Goal: Information Seeking & Learning: Find specific fact

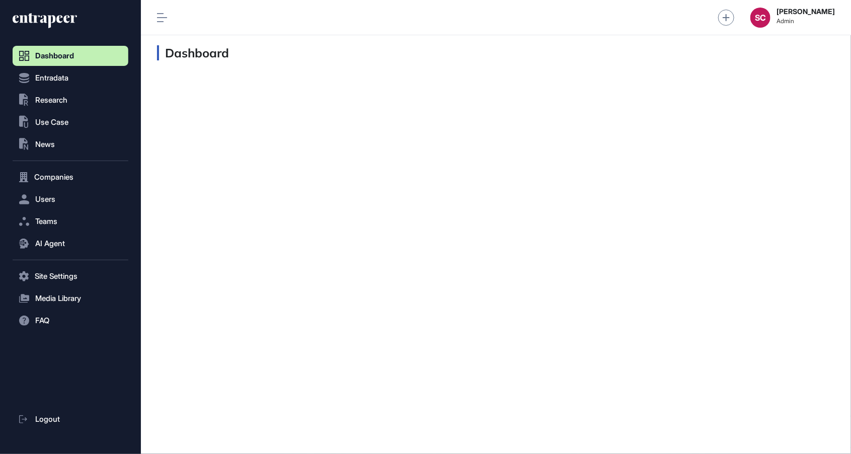
scroll to position [1, 1]
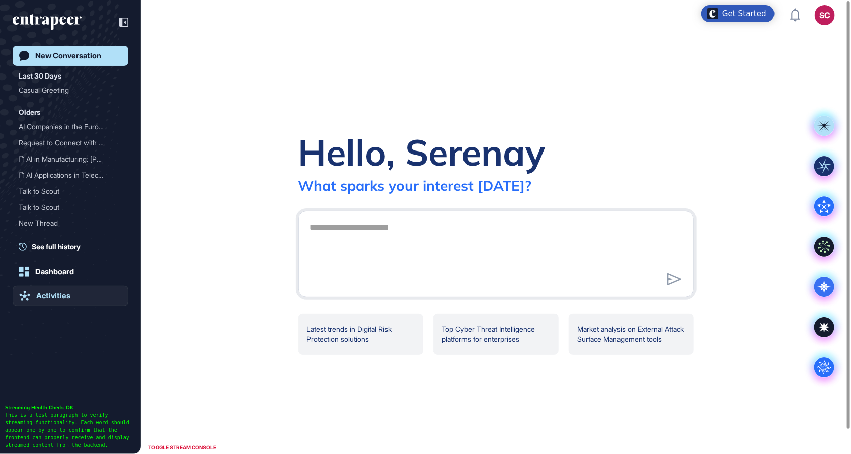
click at [66, 301] on link "Activities" at bounding box center [71, 296] width 116 height 20
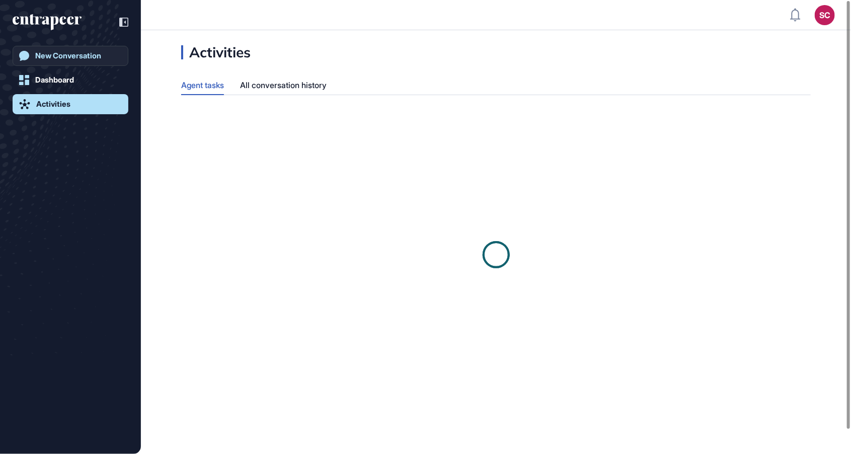
click at [78, 61] on link "New Conversation" at bounding box center [71, 56] width 116 height 20
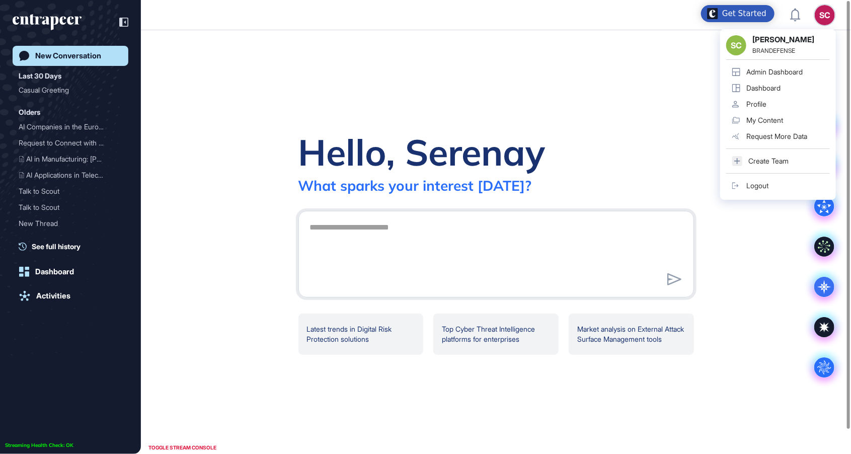
click at [832, 29] on div "SC Serenay Cetinkaya BRANDEFENSE Admin Dashboard Dashboard Profile My Content R…" at bounding box center [778, 114] width 116 height 171
click at [797, 76] on div "Admin Dashboard" at bounding box center [775, 72] width 56 height 8
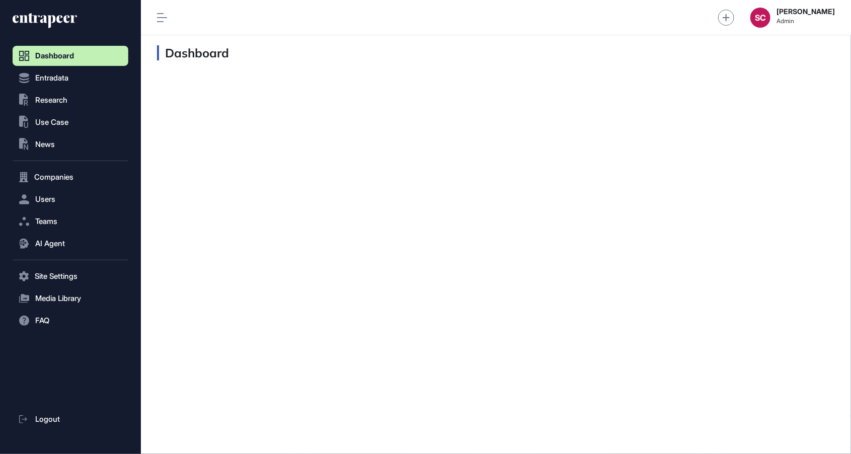
scroll to position [1, 1]
click at [86, 244] on button "AI Agent" at bounding box center [71, 244] width 116 height 20
click at [77, 280] on link "Messages" at bounding box center [73, 283] width 111 height 18
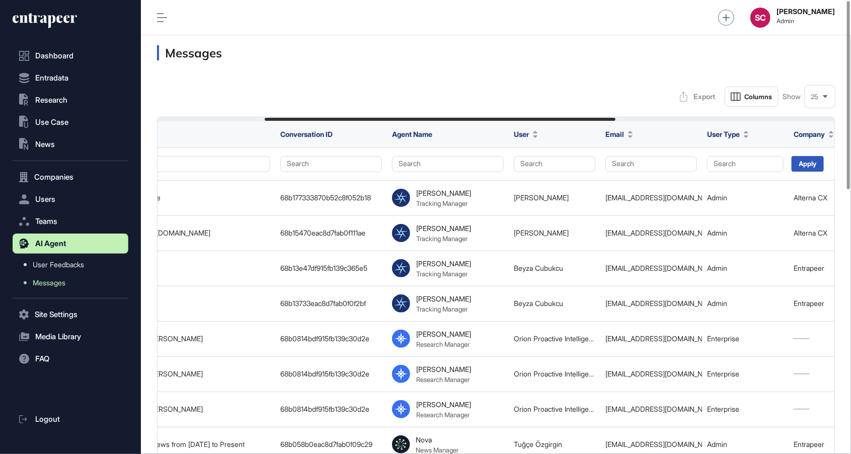
click at [819, 102] on div "25" at bounding box center [820, 97] width 30 height 20
click at [818, 202] on li "100" at bounding box center [820, 201] width 24 height 20
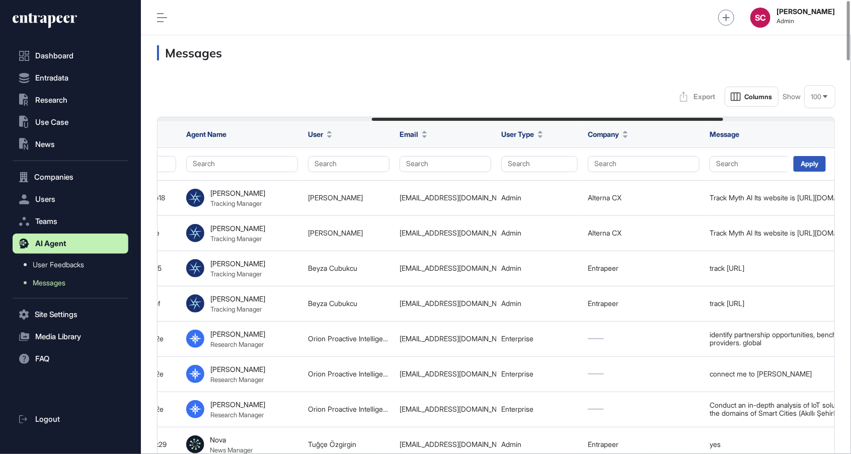
scroll to position [0, 414]
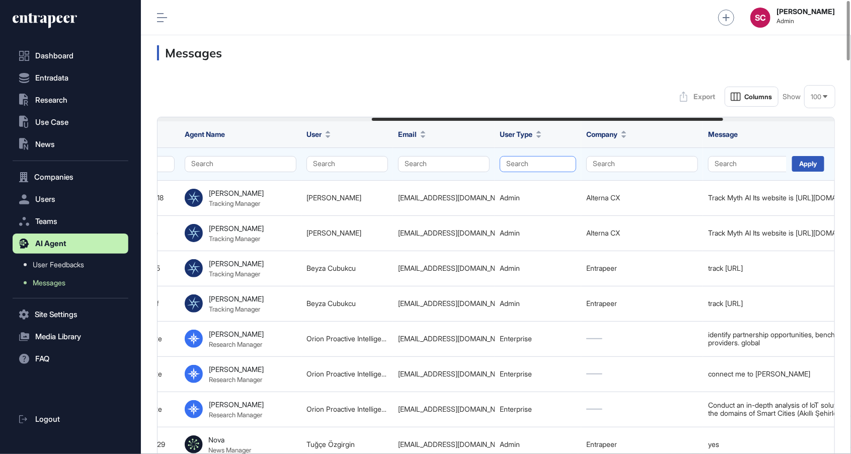
click at [545, 161] on button "Search" at bounding box center [538, 164] width 77 height 16
click at [548, 190] on div "Enterprise" at bounding box center [535, 197] width 59 height 14
click at [806, 166] on div "Apply" at bounding box center [808, 164] width 32 height 16
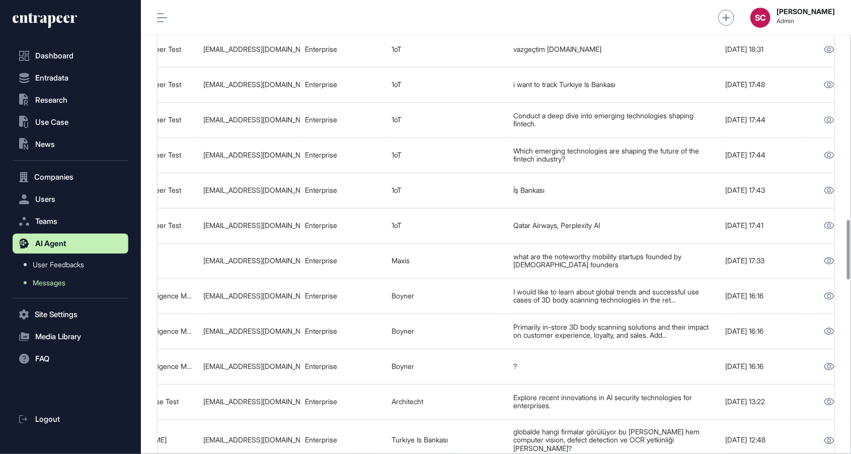
scroll to position [0, 629]
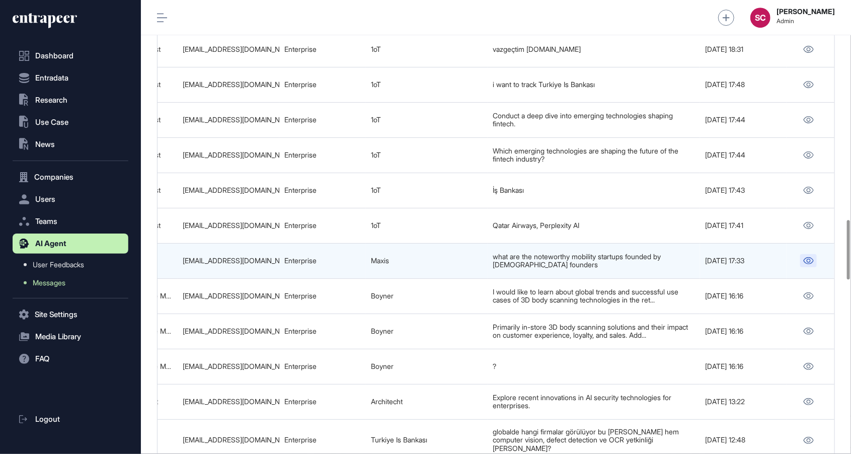
click at [811, 257] on icon at bounding box center [808, 260] width 11 height 7
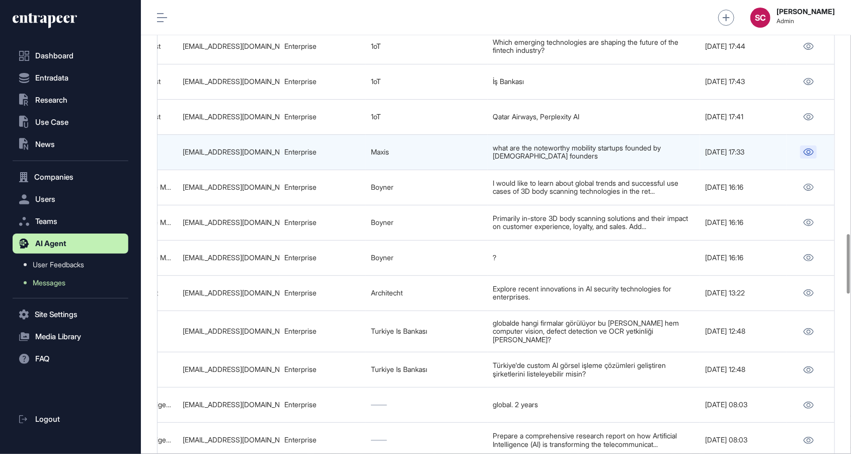
scroll to position [1784, 0]
click at [380, 148] on link "Maxis" at bounding box center [380, 152] width 18 height 9
drag, startPoint x: 250, startPoint y: 125, endPoint x: 175, endPoint y: 129, distance: 75.1
click at [175, 170] on tr "68af173ddf915fb139c1b5fc Noteworthy Mobility Startups Founded by Turkish Founde…" at bounding box center [181, 187] width 1307 height 35
copy tr "Fırat Umur fumur@maxisgs.com"
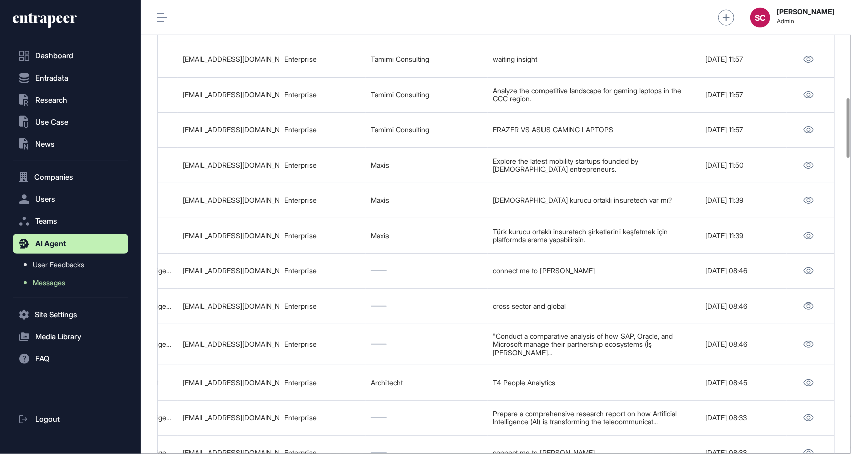
scroll to position [743, 0]
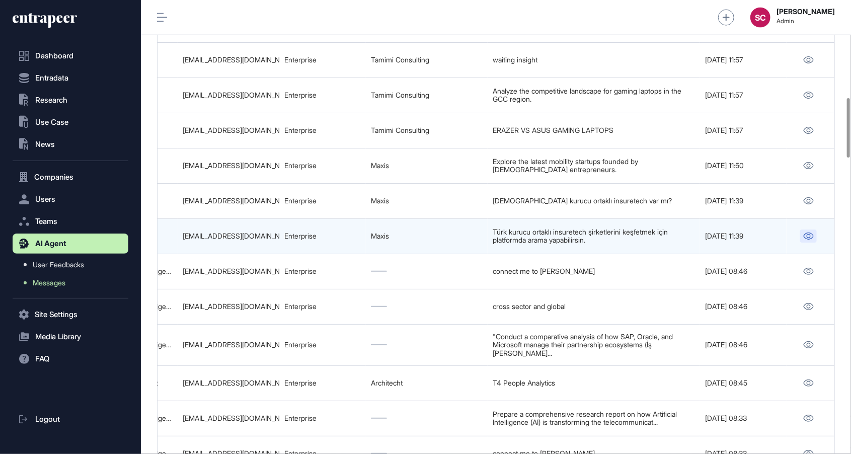
click at [810, 233] on icon at bounding box center [809, 236] width 10 height 7
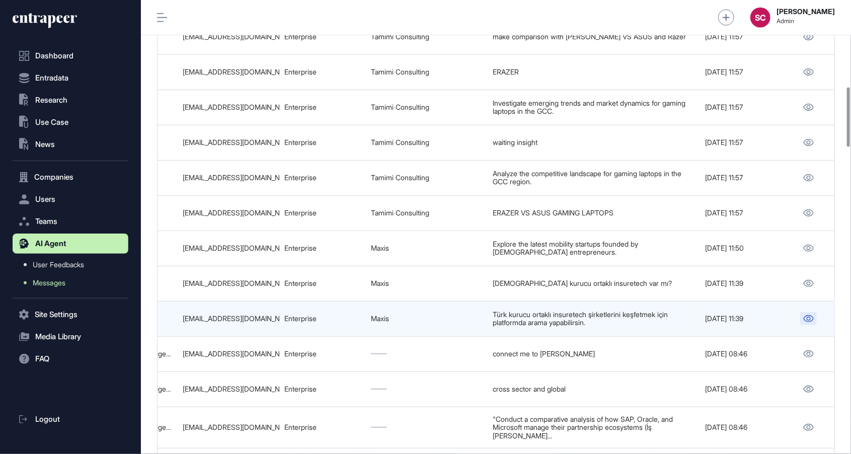
scroll to position [656, 0]
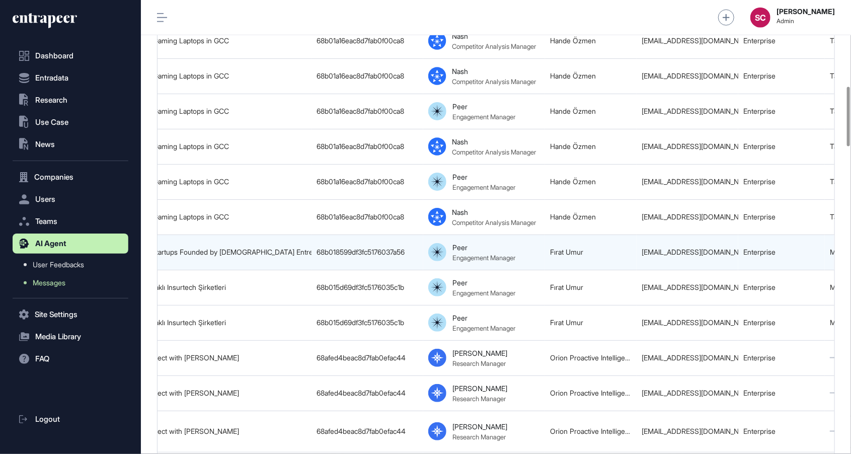
click at [726, 235] on td "[EMAIL_ADDRESS][DOMAIN_NAME]" at bounding box center [688, 252] width 102 height 35
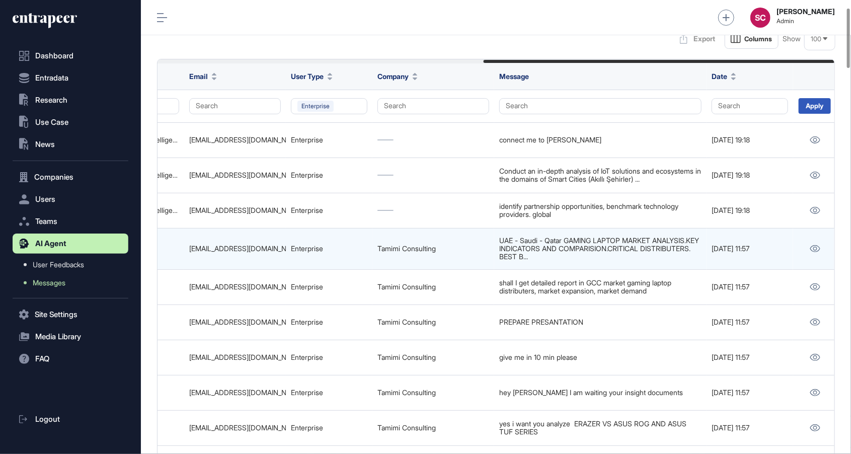
scroll to position [0, 629]
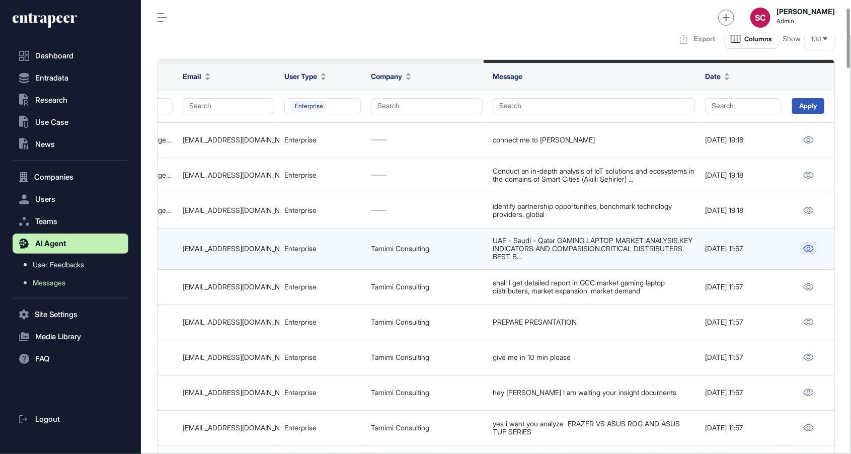
click at [807, 248] on icon at bounding box center [809, 248] width 10 height 7
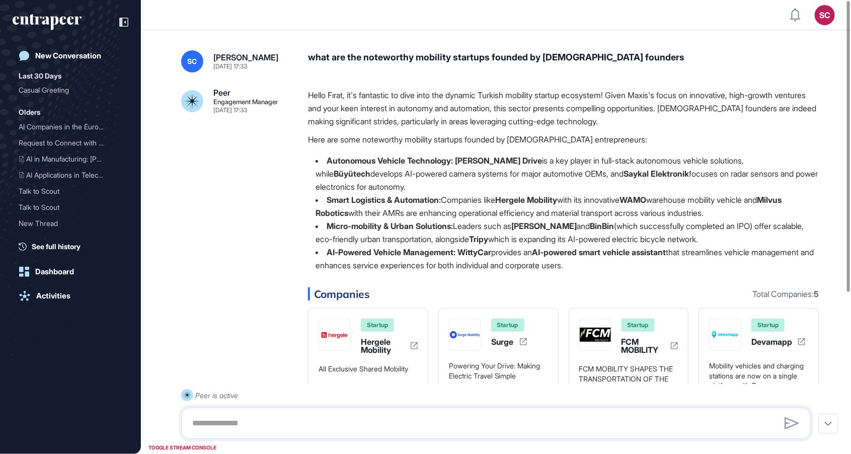
click at [481, 54] on div "what are the noteworthy mobility startups founded by Turkish founders" at bounding box center [563, 61] width 511 height 22
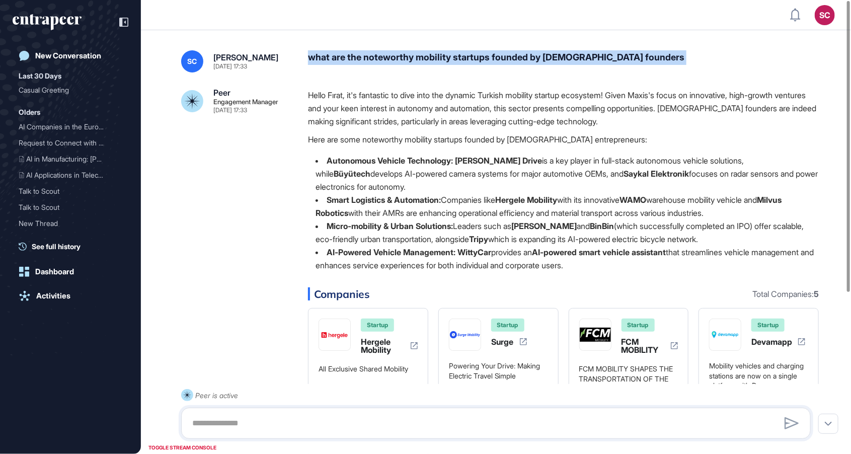
copy div "what are the noteworthy mobility startups founded by Turkish founders"
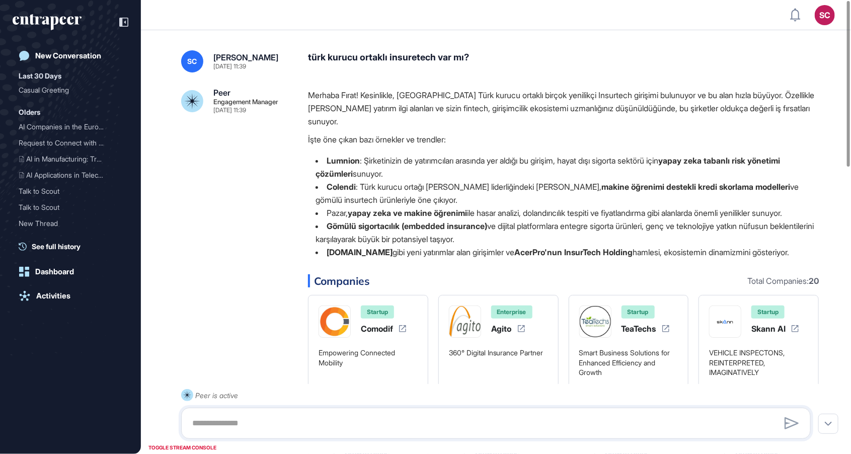
click at [429, 60] on div "türk kurucu ortaklı insuretech var mı?" at bounding box center [563, 61] width 511 height 22
copy div "türk kurucu ortaklı insuretech var mı?"
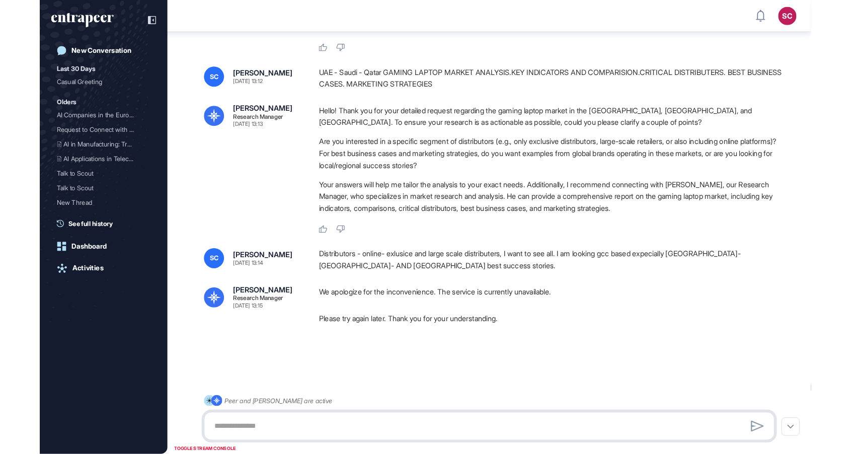
scroll to position [503, 851]
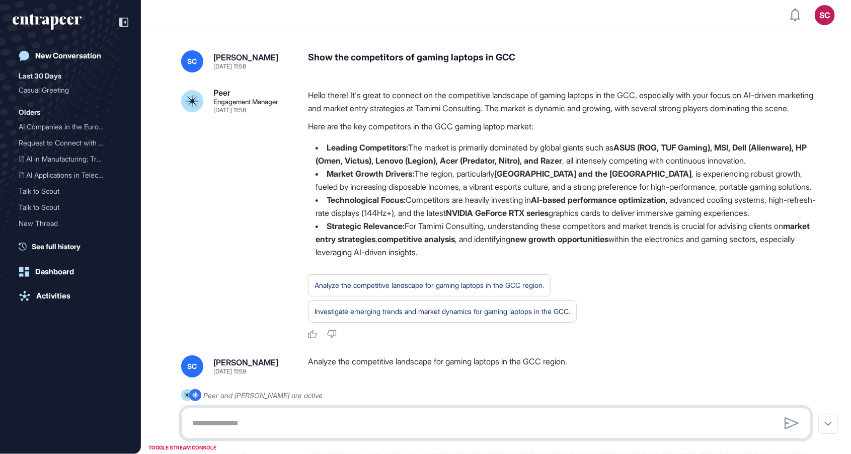
scroll to position [503, 851]
click at [580, 193] on li "Market Growth Drivers: The region, particularly Saudi Arabia and the UAE , is e…" at bounding box center [563, 180] width 511 height 26
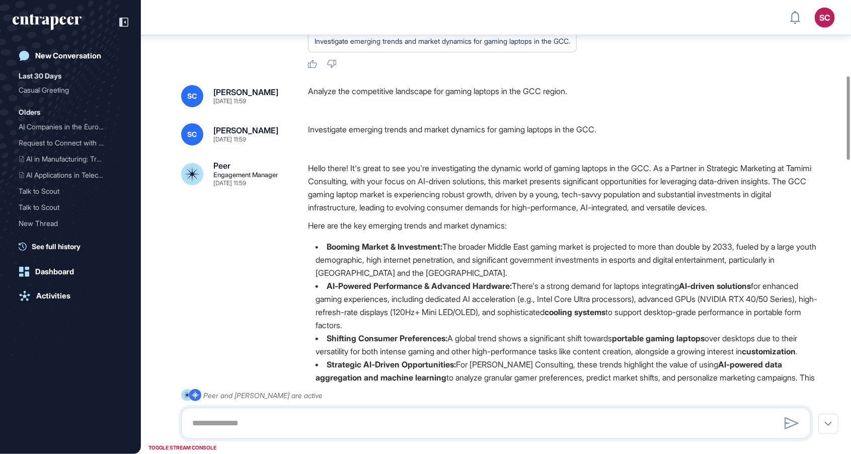
scroll to position [0, 0]
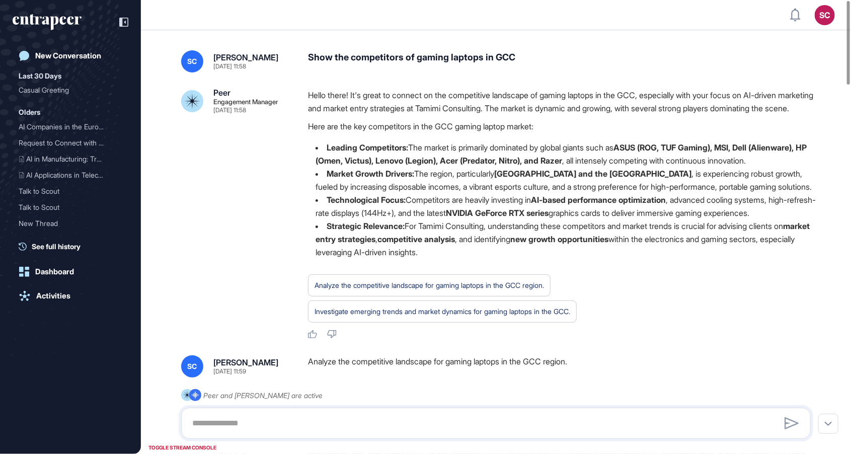
click at [484, 56] on div "Show the competitors of gaming laptops in GCC" at bounding box center [563, 61] width 511 height 22
copy div "Show the competitors of gaming laptops in GCC"
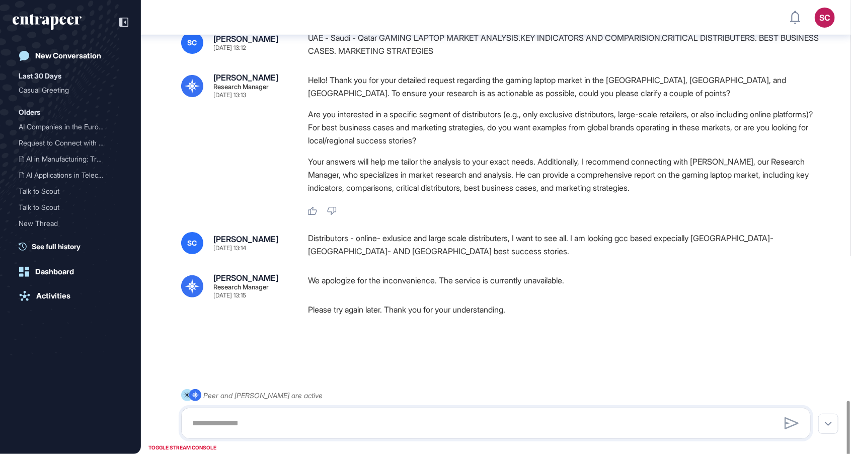
scroll to position [2222, 0]
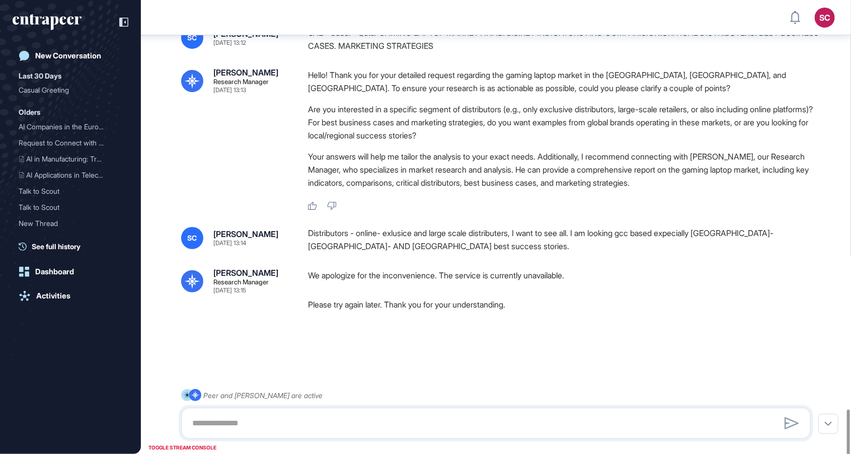
click at [442, 282] on p "We apologize for the inconvenience. The service is currently unavailable." at bounding box center [563, 275] width 511 height 13
copy p "We apologize for the inconvenience. The service is currently unavailable."
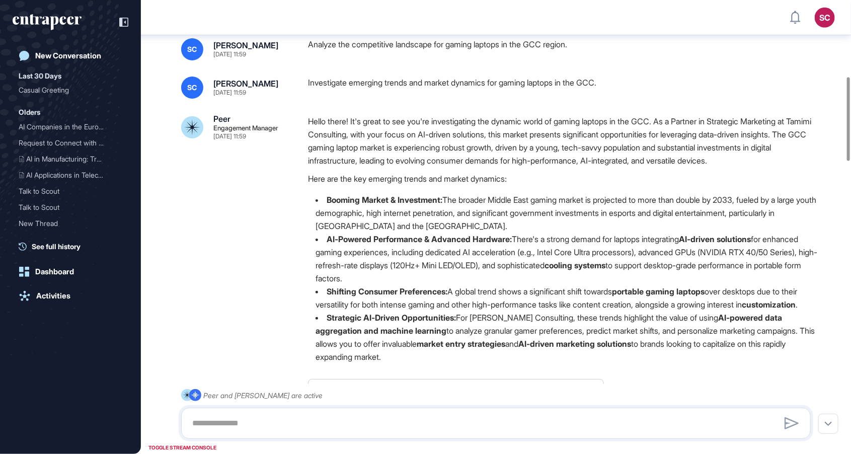
scroll to position [0, 0]
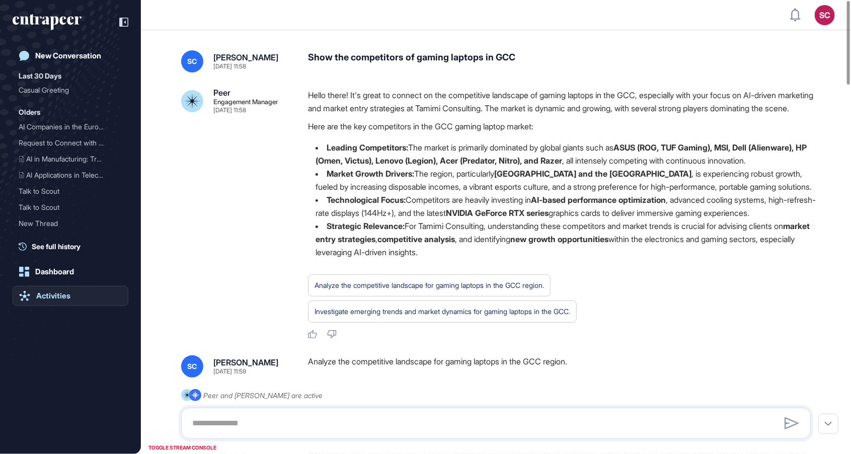
click at [61, 299] on div "Activities" at bounding box center [53, 295] width 34 height 9
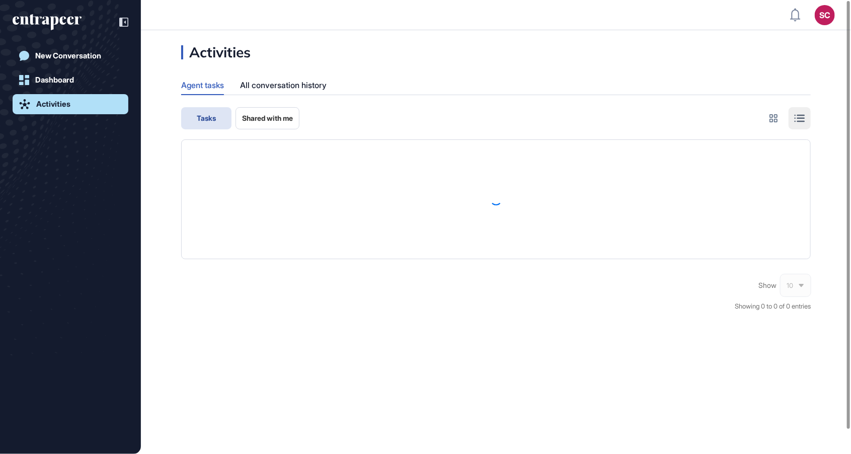
click at [829, 25] on header "SC Admin Dashboard Dashboard Profile My Content Request More Data" at bounding box center [425, 15] width 851 height 30
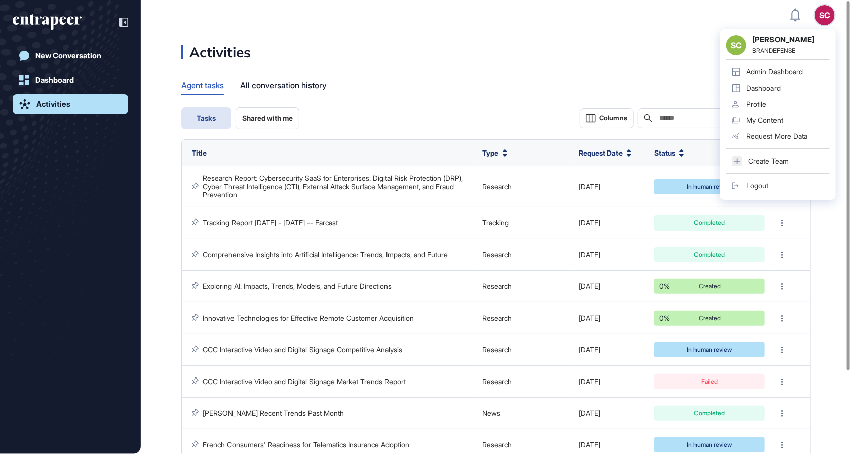
click at [829, 29] on div "SC Serenay Cetinkaya BRANDEFENSE Admin Dashboard Dashboard Profile My Content R…" at bounding box center [778, 114] width 116 height 171
click at [787, 71] on div "Admin Dashboard" at bounding box center [775, 72] width 56 height 8
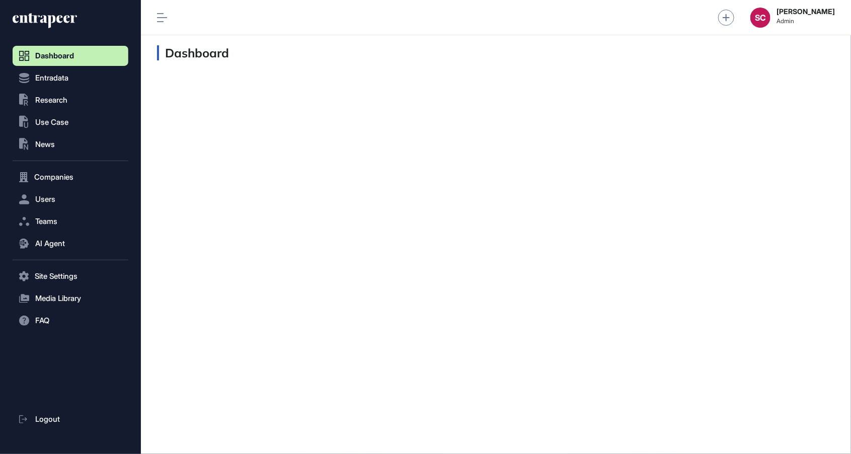
scroll to position [1, 1]
click at [71, 240] on button "AI Agent" at bounding box center [71, 244] width 116 height 20
click at [71, 271] on link "User Feedbacks" at bounding box center [73, 265] width 111 height 18
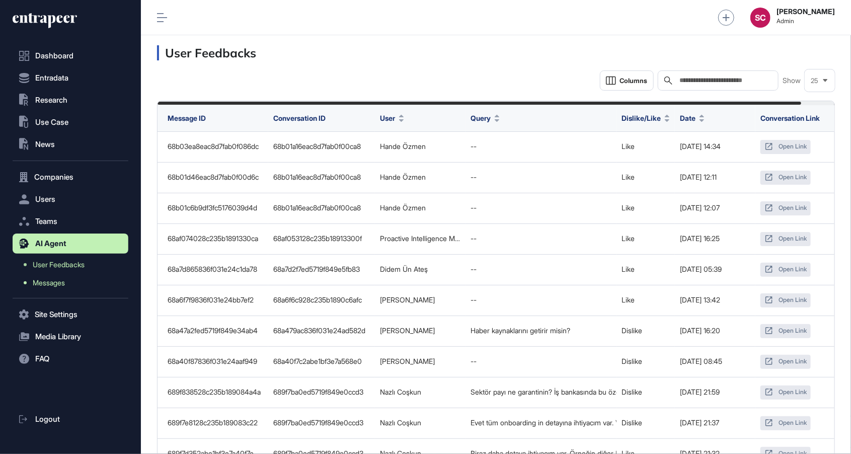
click at [85, 286] on link "Messages" at bounding box center [73, 283] width 111 height 18
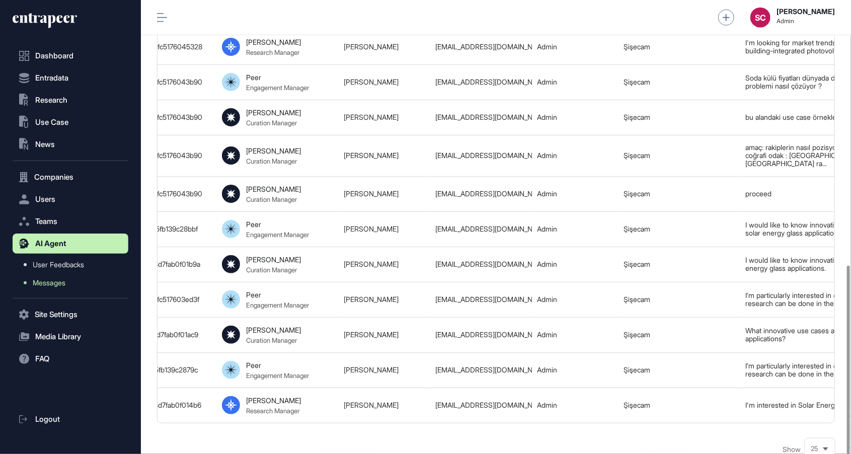
scroll to position [705, 0]
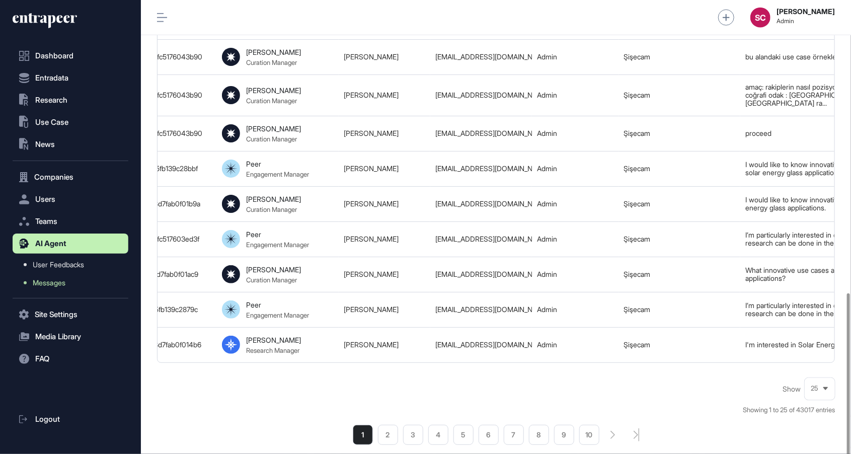
click at [371, 425] on li "1" at bounding box center [363, 435] width 20 height 20
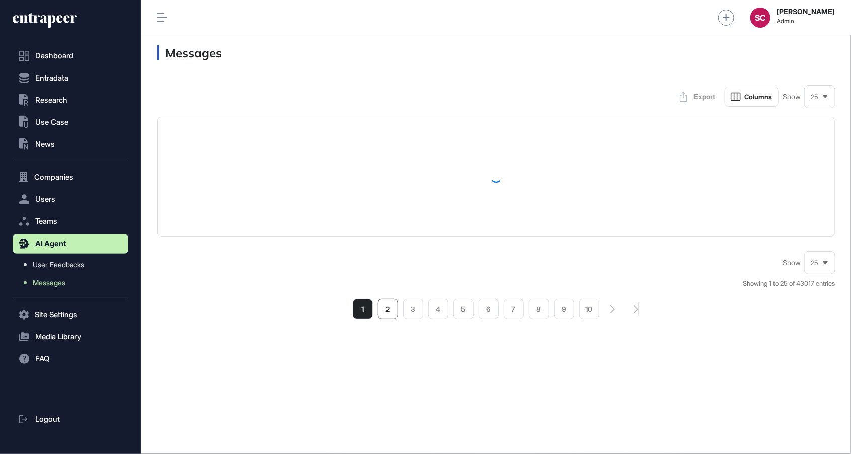
click at [386, 319] on li "2" at bounding box center [388, 309] width 20 height 20
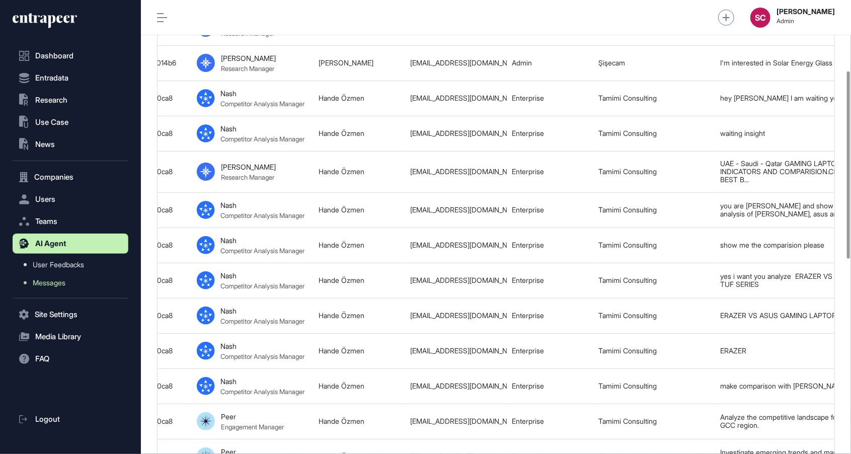
scroll to position [0, 397]
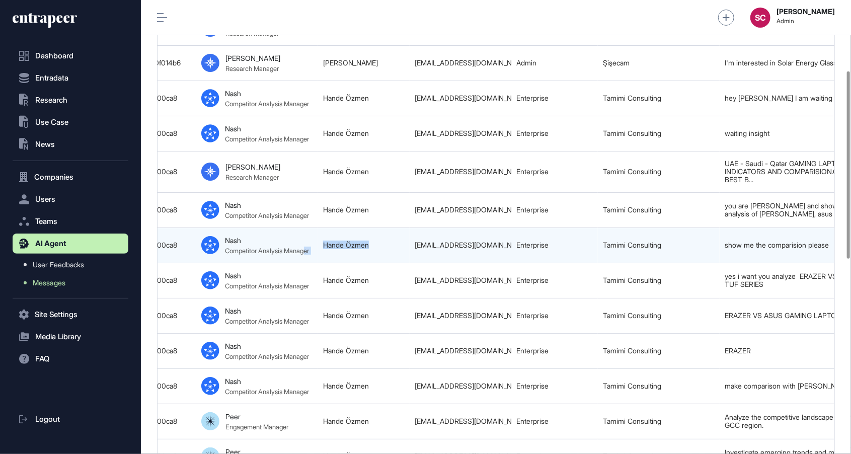
drag, startPoint x: 385, startPoint y: 244, endPoint x: 311, endPoint y: 241, distance: 73.6
click at [311, 263] on tr "68b17b61df915fb139c3a43c Competitors of Gaming Laptops in GCC 68b01a16eac8d7fab…" at bounding box center [413, 280] width 1307 height 35
click at [334, 250] on td "Hande Özmen" at bounding box center [364, 245] width 92 height 35
drag, startPoint x: 379, startPoint y: 242, endPoint x: 321, endPoint y: 243, distance: 57.9
click at [321, 243] on td "Hande Özmen" at bounding box center [364, 245] width 92 height 35
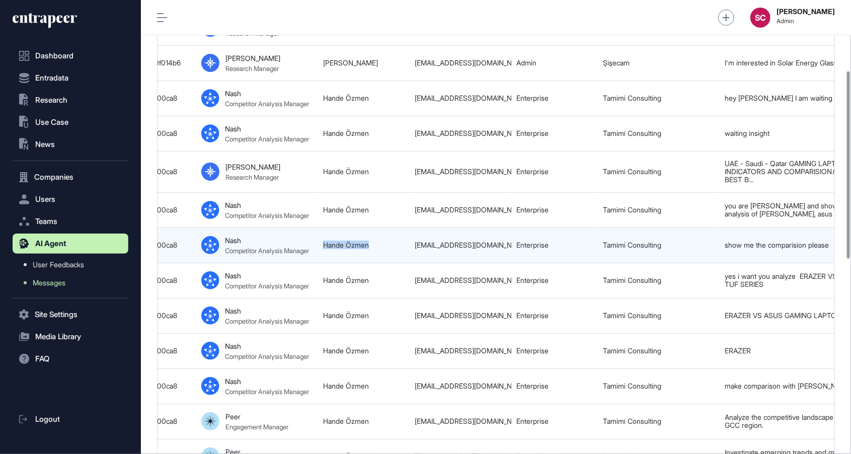
copy link "Hande Özmen"
drag, startPoint x: 409, startPoint y: 241, endPoint x: 490, endPoint y: 243, distance: 81.6
click at [490, 243] on td "[EMAIL_ADDRESS][DOMAIN_NAME]" at bounding box center [461, 245] width 102 height 35
drag, startPoint x: 416, startPoint y: 245, endPoint x: 514, endPoint y: 251, distance: 97.9
click at [514, 263] on tr "68b17b61df915fb139c3a43c Competitors of Gaming Laptops in GCC 68b01a16eac8d7fab…" at bounding box center [413, 280] width 1307 height 35
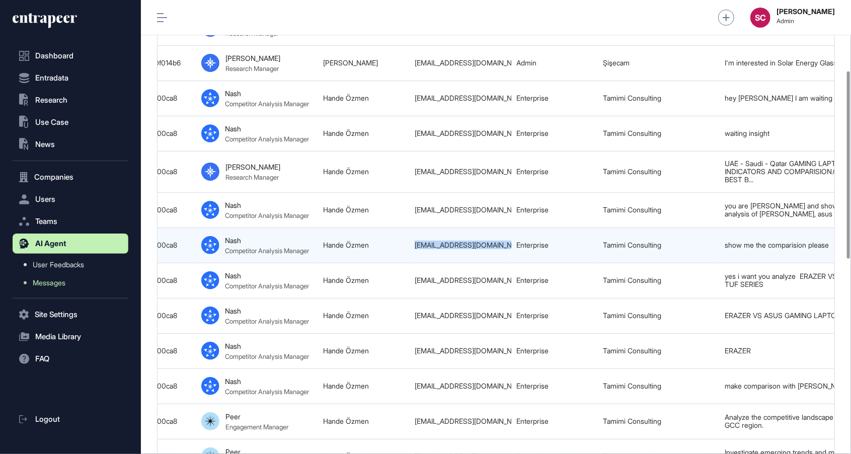
copy tr "[EMAIL_ADDRESS][DOMAIN_NAME]"
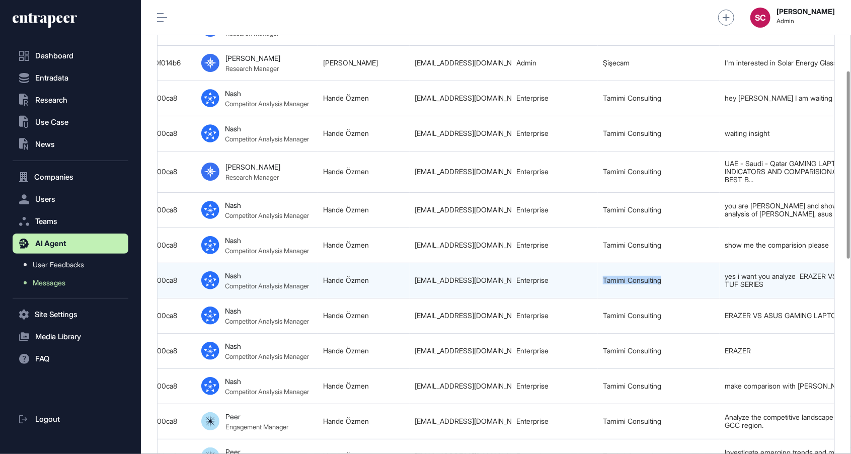
drag, startPoint x: 696, startPoint y: 279, endPoint x: 598, endPoint y: 281, distance: 98.7
click at [598, 281] on td "Tamimi Consulting" at bounding box center [659, 280] width 122 height 35
copy link "Tamimi Consulting"
